Goal: Task Accomplishment & Management: Complete application form

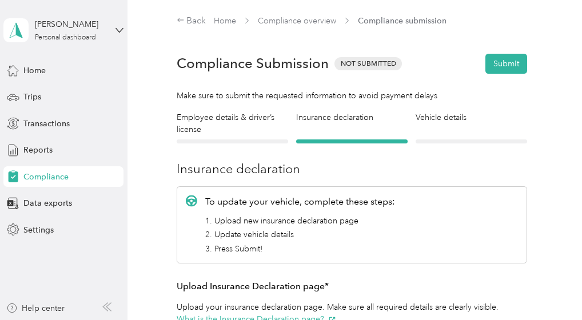
scroll to position [229, 0]
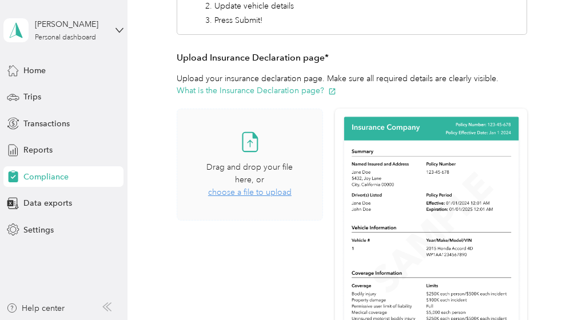
click at [253, 196] on span "choose a file to upload" at bounding box center [249, 193] width 83 height 10
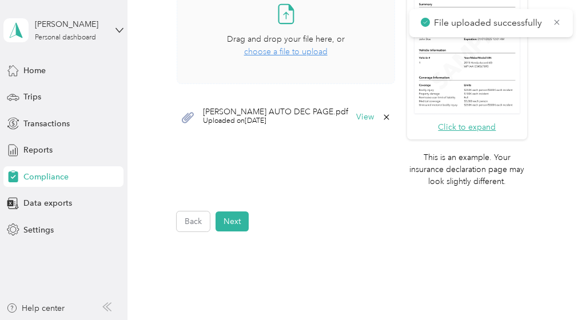
scroll to position [473, 0]
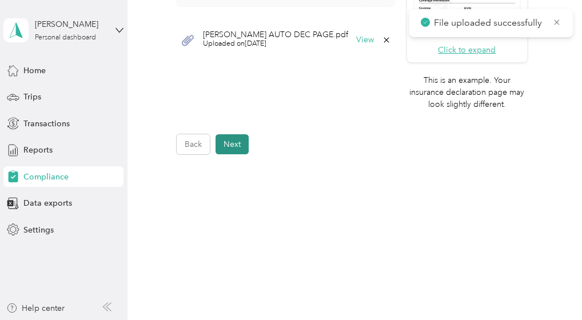
click at [234, 142] on button "Next" at bounding box center [232, 144] width 33 height 20
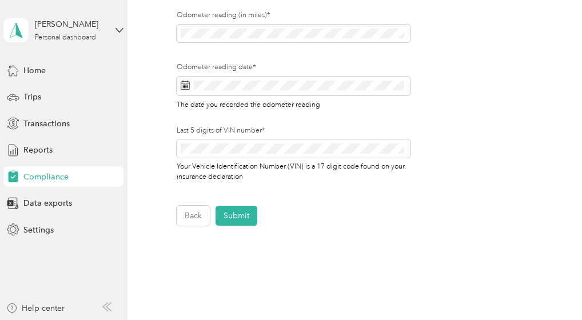
scroll to position [586, 0]
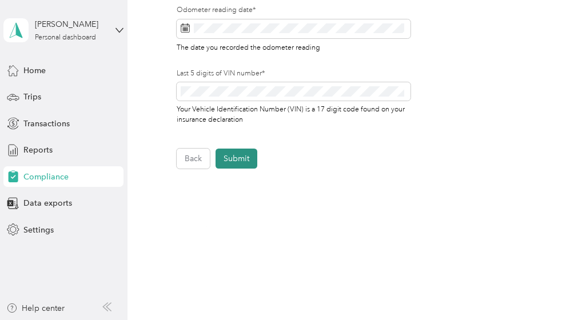
click at [240, 159] on button "Submit" at bounding box center [237, 159] width 42 height 20
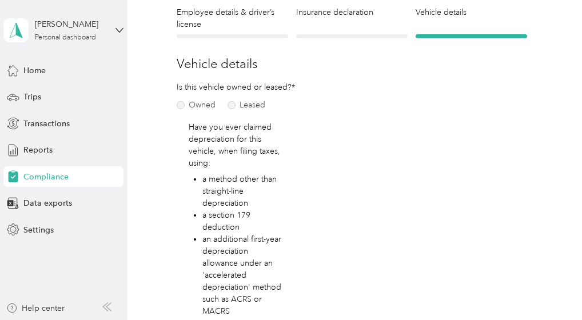
scroll to position [14, 0]
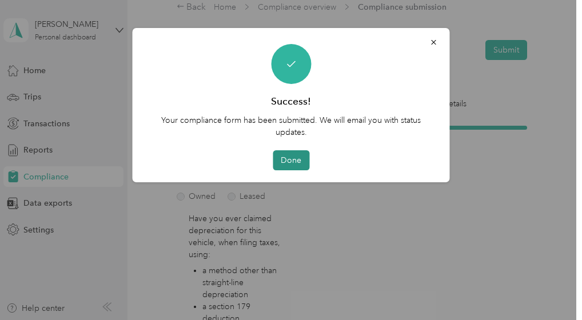
click at [293, 159] on button "Done" at bounding box center [291, 160] width 37 height 20
